Goal: Information Seeking & Learning: Learn about a topic

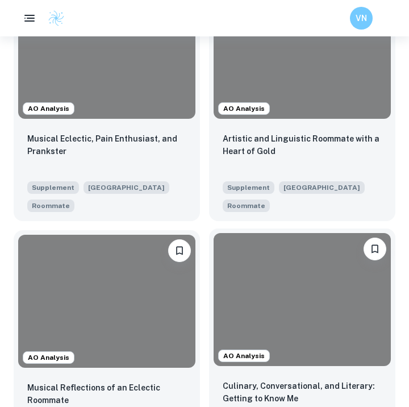
scroll to position [370, 0]
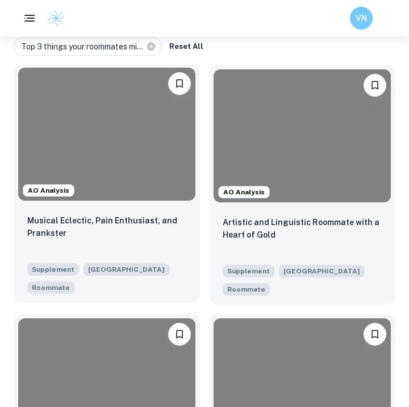
click at [151, 178] on div at bounding box center [106, 134] width 177 height 133
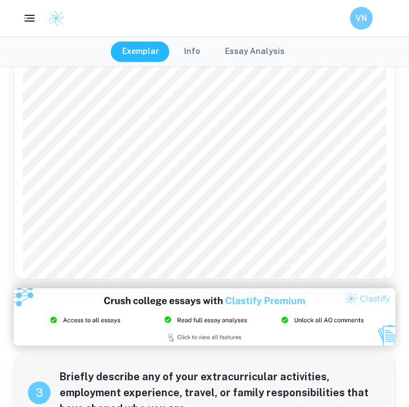
scroll to position [301, 0]
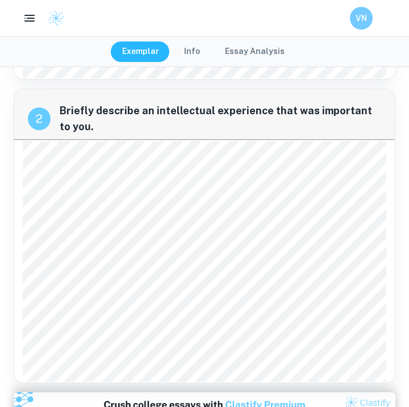
click at [247, 56] on button "Essay Analysis" at bounding box center [255, 51] width 82 height 20
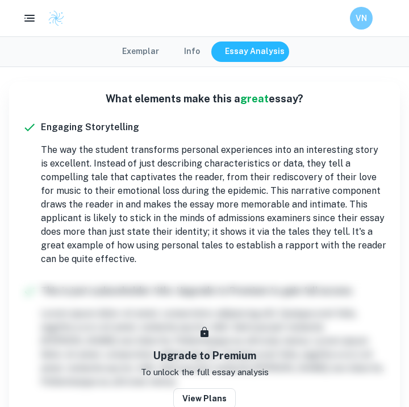
click at [191, 52] on button "Info" at bounding box center [192, 51] width 39 height 20
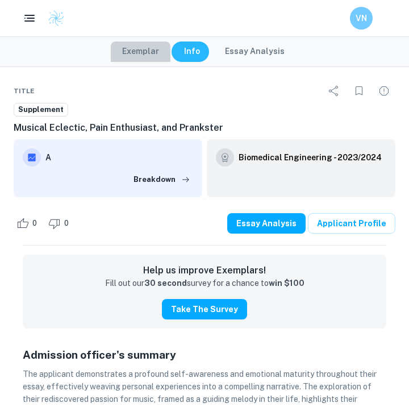
click at [136, 50] on button "Exemplar" at bounding box center [141, 51] width 60 height 20
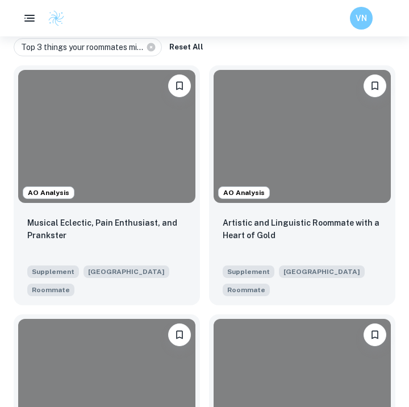
scroll to position [371, 0]
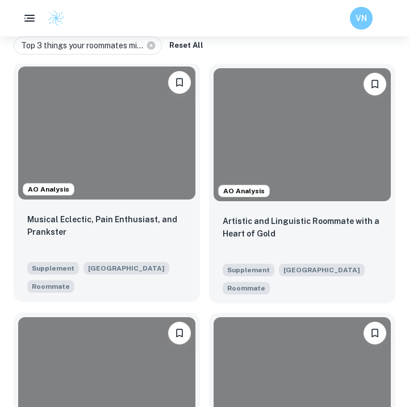
click at [121, 165] on div at bounding box center [106, 132] width 177 height 133
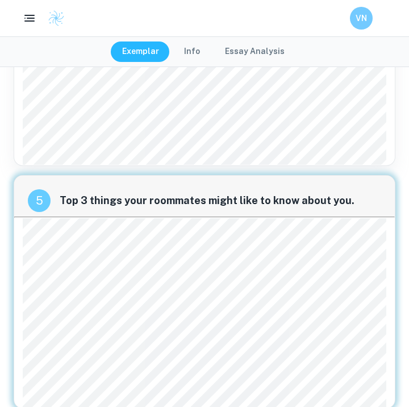
scroll to position [1133, 0]
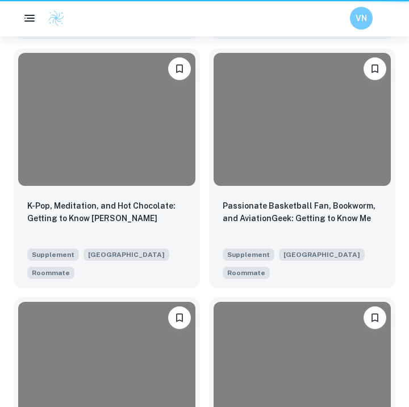
scroll to position [371, 0]
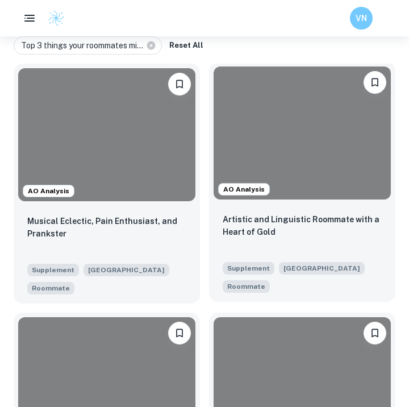
click at [329, 181] on div at bounding box center [302, 132] width 177 height 133
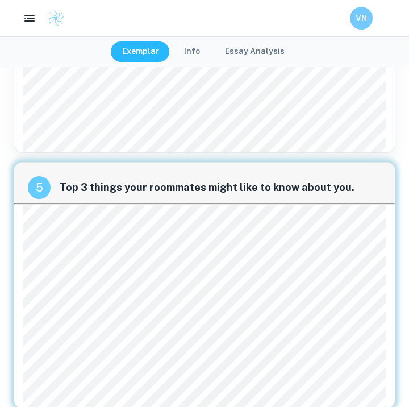
scroll to position [1120, 0]
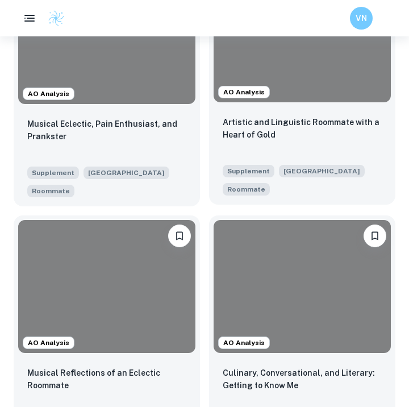
scroll to position [548, 0]
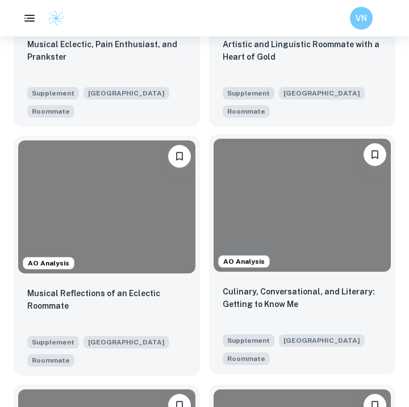
click at [286, 220] on div at bounding box center [302, 205] width 177 height 133
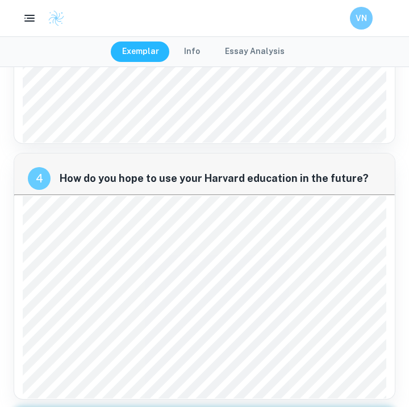
scroll to position [920, 0]
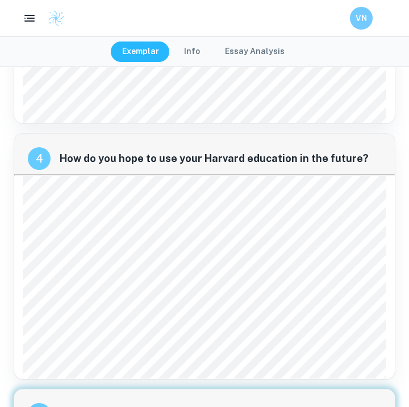
click at [282, 49] on button "Essay Analysis" at bounding box center [255, 51] width 82 height 20
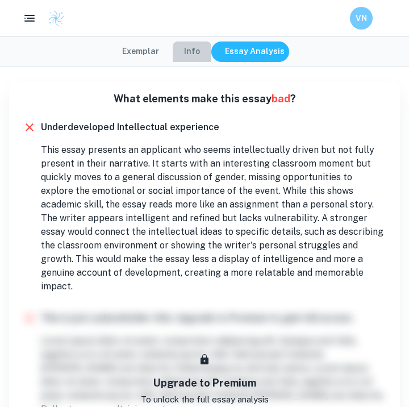
click at [178, 52] on button "Info" at bounding box center [192, 51] width 39 height 20
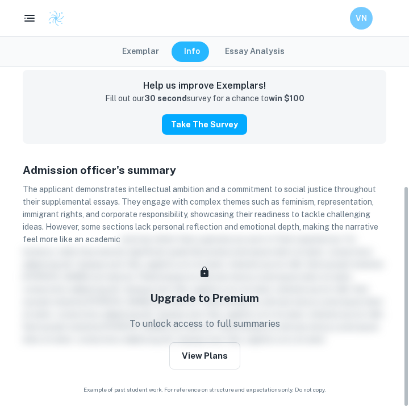
scroll to position [184, 0]
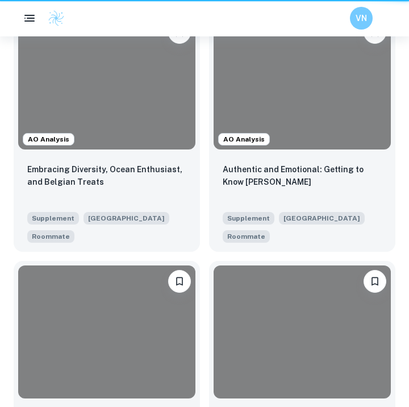
scroll to position [548, 0]
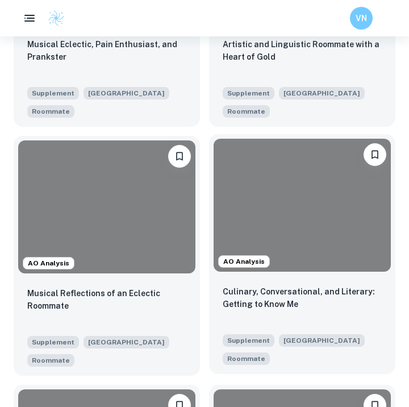
click at [305, 168] on div at bounding box center [302, 205] width 177 height 133
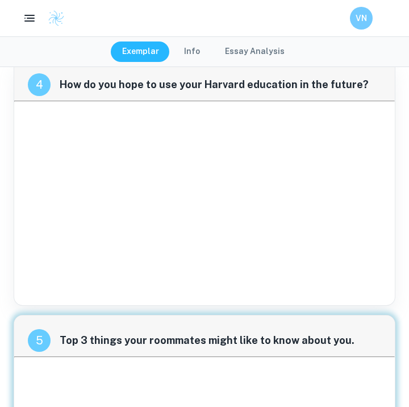
scroll to position [483, 0]
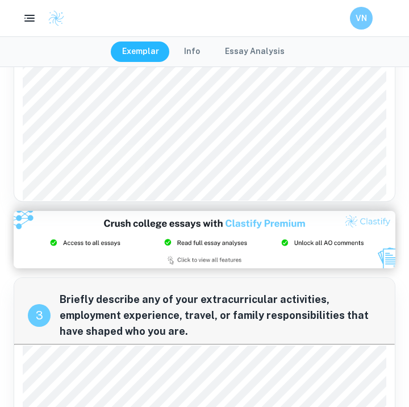
click at [95, 336] on div at bounding box center [124, 348] width 196 height 27
click at [41, 304] on div "3" at bounding box center [39, 315] width 23 height 23
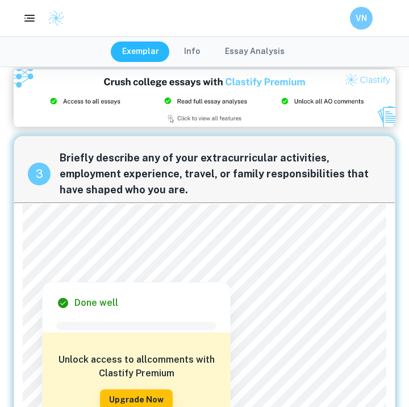
scroll to position [654, 0]
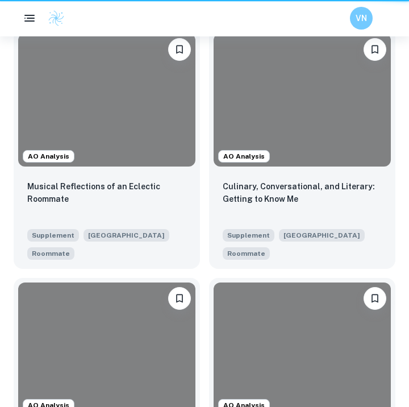
scroll to position [548, 0]
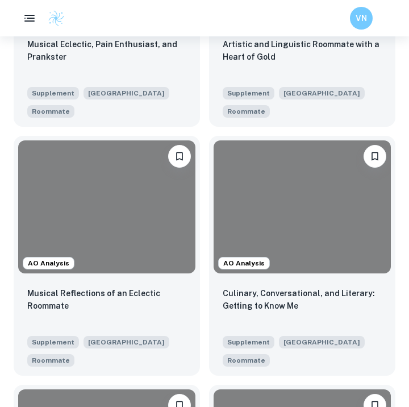
click at [392, 131] on div "AO Analysis Culinary, Conversational, and Literary: Getting to Know Me Suppleme…" at bounding box center [297, 251] width 195 height 249
click at [393, 132] on div "AO Analysis Culinary, Conversational, and Literary: Getting to Know Me Suppleme…" at bounding box center [297, 251] width 195 height 249
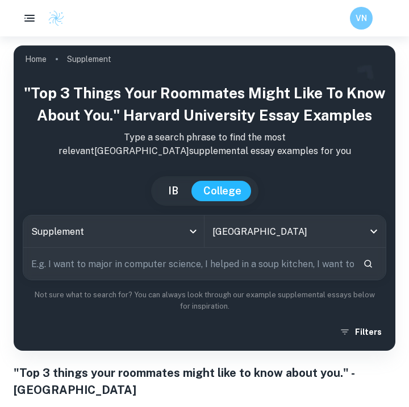
click at [116, 266] on input "text" at bounding box center [188, 264] width 331 height 32
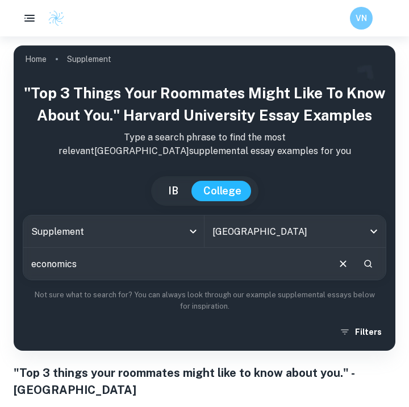
type input "economics"
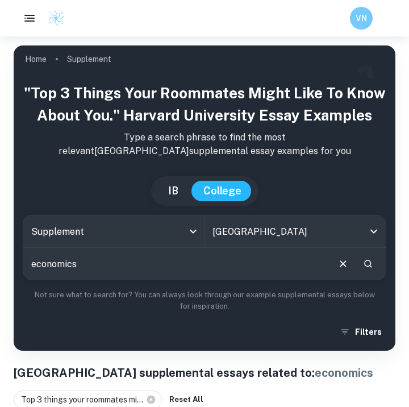
scroll to position [268, 0]
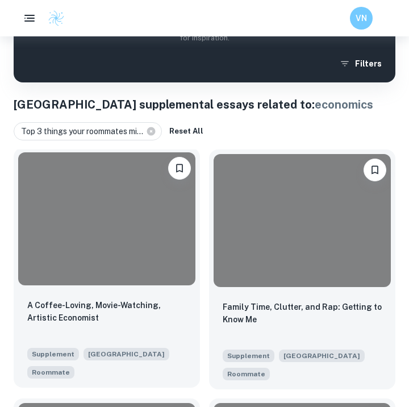
click at [117, 212] on div at bounding box center [106, 218] width 177 height 133
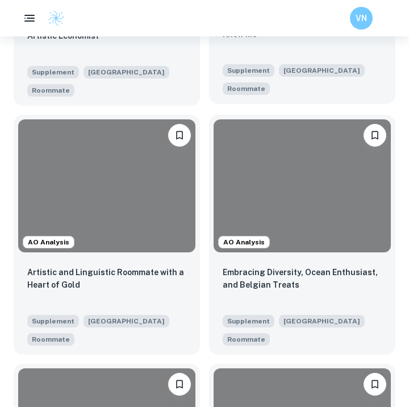
scroll to position [644, 0]
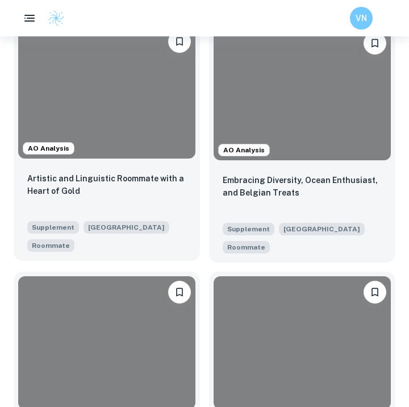
click at [126, 113] on div at bounding box center [106, 92] width 177 height 133
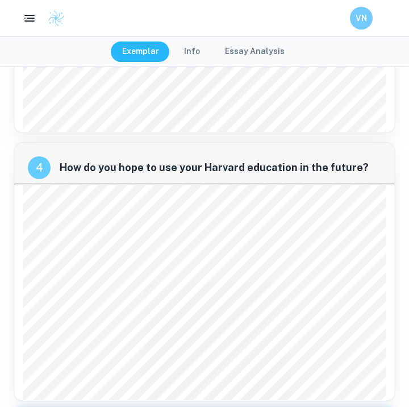
scroll to position [875, 0]
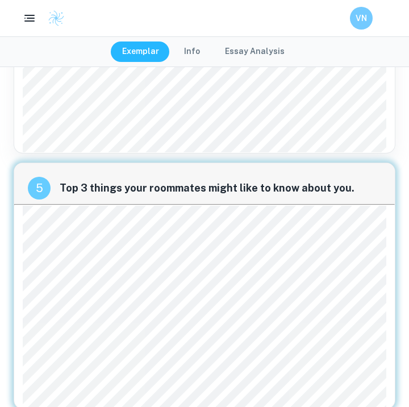
click at [249, 102] on div "4 How do you hope to use your Harvard education in the future?" at bounding box center [205, 23] width 382 height 259
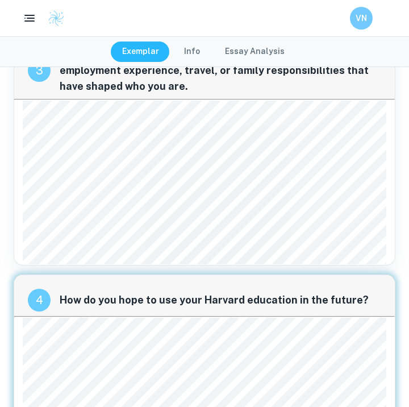
scroll to position [863, 0]
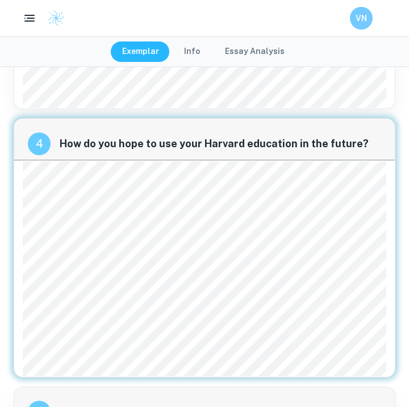
click at [333, 387] on div "5 Top 3 things your roommates might like to know about you." at bounding box center [204, 407] width 381 height 41
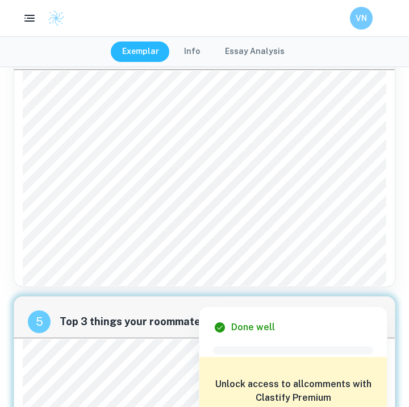
scroll to position [875, 0]
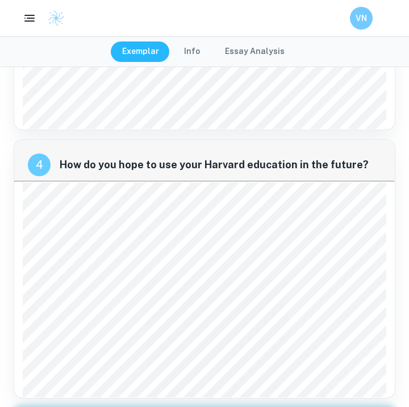
click at [18, 174] on div "4 How do you hope to use your Harvard education in the future?" at bounding box center [205, 268] width 382 height 259
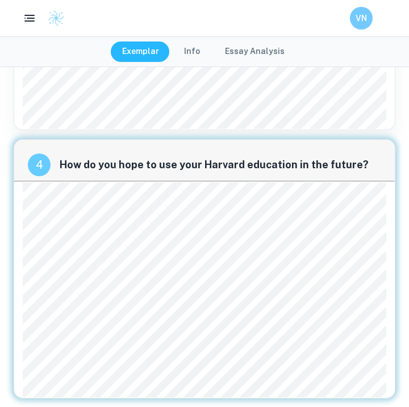
scroll to position [896, 0]
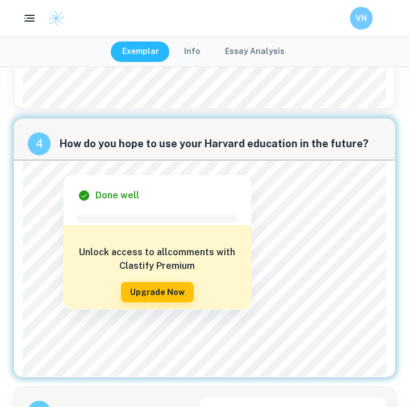
click at [27, 153] on div at bounding box center [202, 157] width 352 height 13
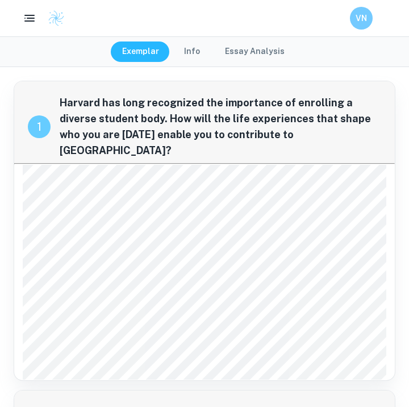
scroll to position [0, 0]
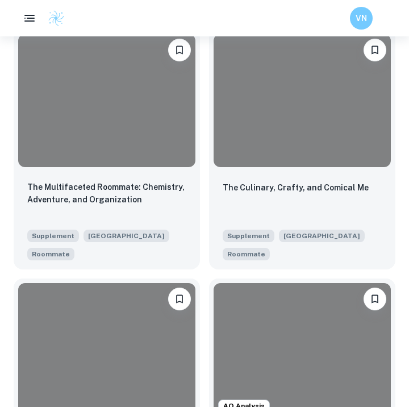
scroll to position [1118, 0]
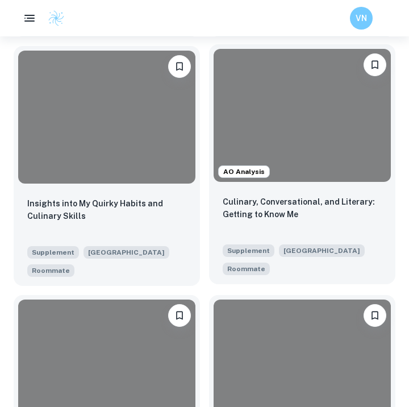
click at [357, 119] on div at bounding box center [302, 115] width 177 height 133
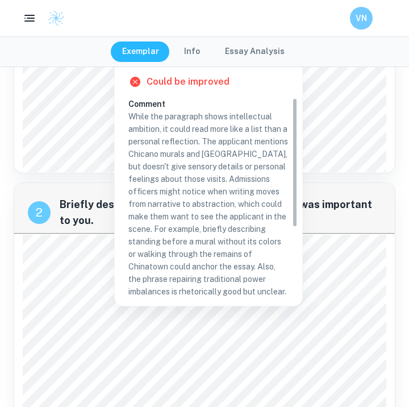
scroll to position [210, 0]
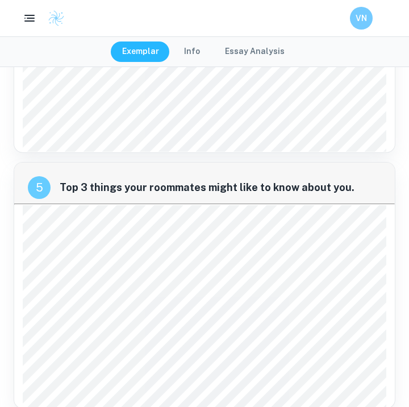
scroll to position [1146, 0]
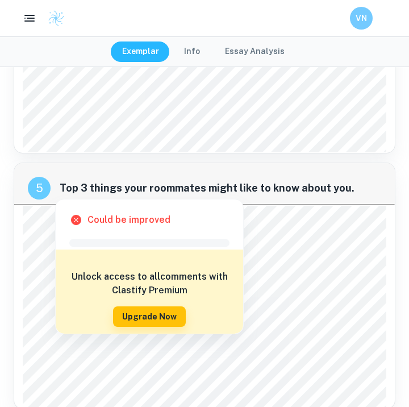
click at [127, 344] on div at bounding box center [206, 344] width 345 height 14
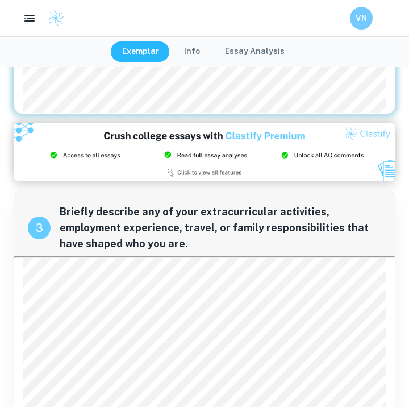
scroll to position [564, 0]
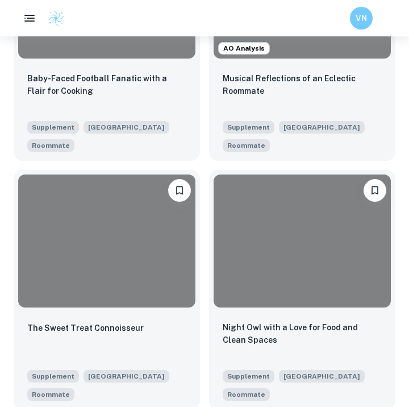
scroll to position [1817, 0]
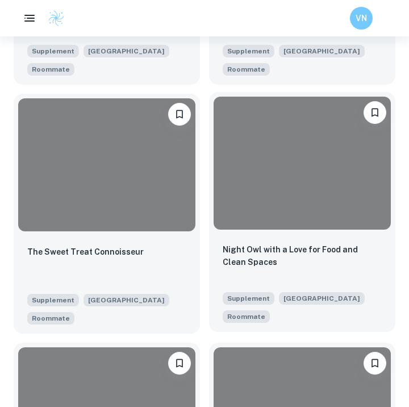
click at [283, 214] on div at bounding box center [302, 163] width 177 height 133
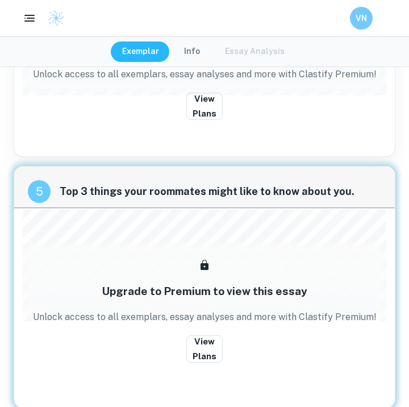
scroll to position [1010, 0]
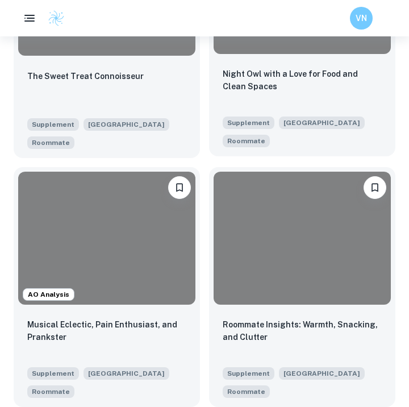
scroll to position [2024, 0]
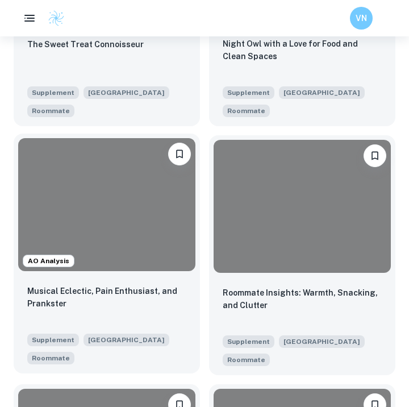
click at [146, 237] on div at bounding box center [106, 204] width 177 height 133
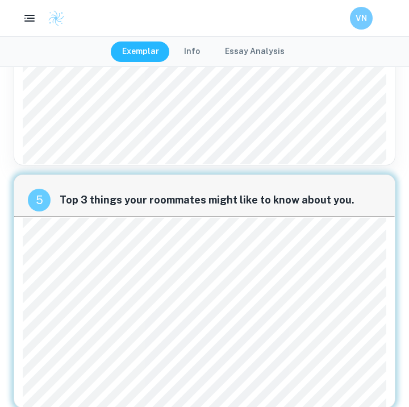
scroll to position [1133, 0]
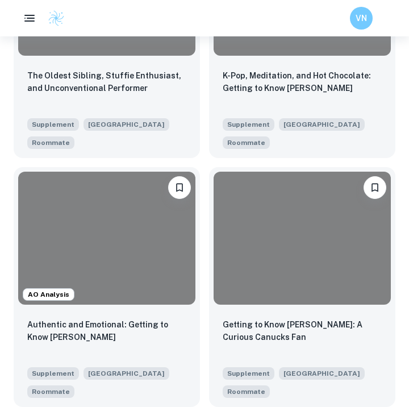
scroll to position [2988, 0]
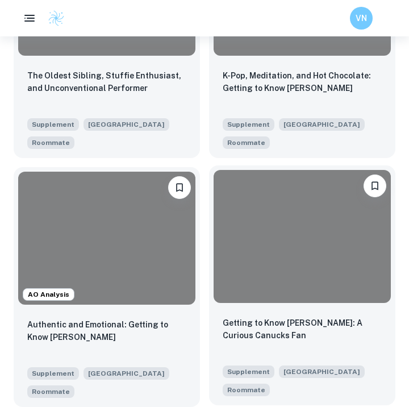
click at [289, 266] on div at bounding box center [302, 236] width 177 height 133
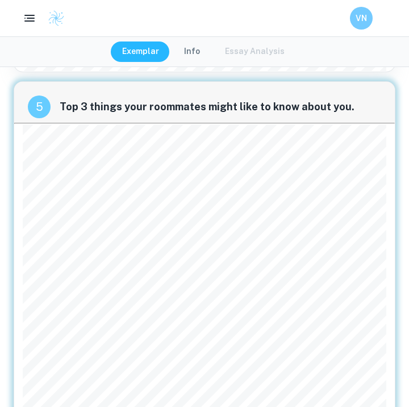
scroll to position [1560, 0]
